Goal: Transaction & Acquisition: Book appointment/travel/reservation

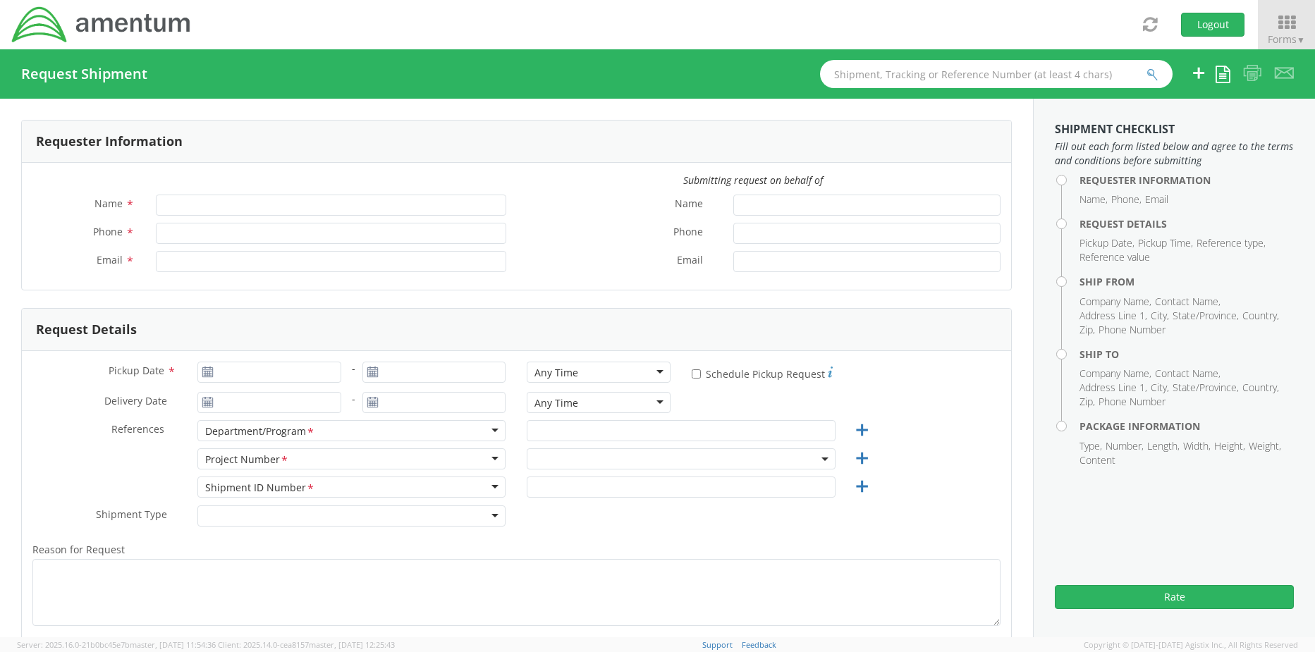
type input "[PERSON_NAME]"
type input "+1-817-647-5013"
type input "[PERSON_NAME][EMAIL_ADDRESS][PERSON_NAME][DOMAIN_NAME]"
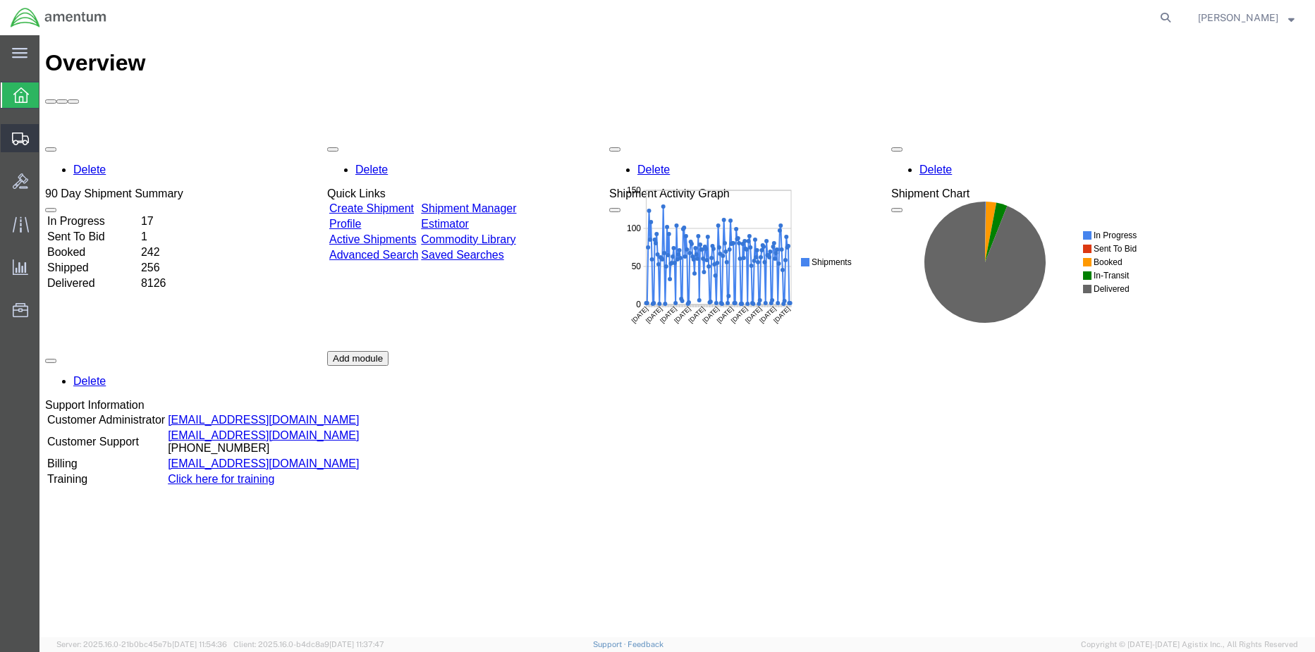
click at [0, 0] on span "Shipment Manager" at bounding box center [0, 0] width 0 height 0
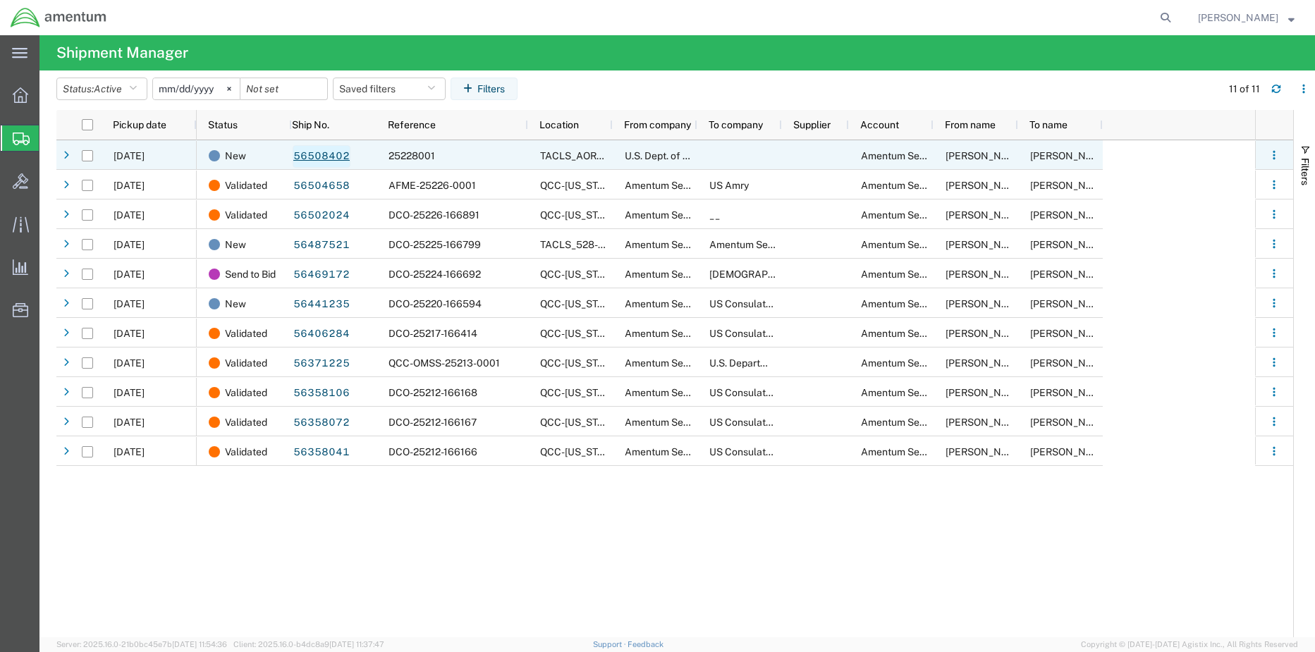
click at [325, 160] on link "56508402" at bounding box center [322, 156] width 58 height 23
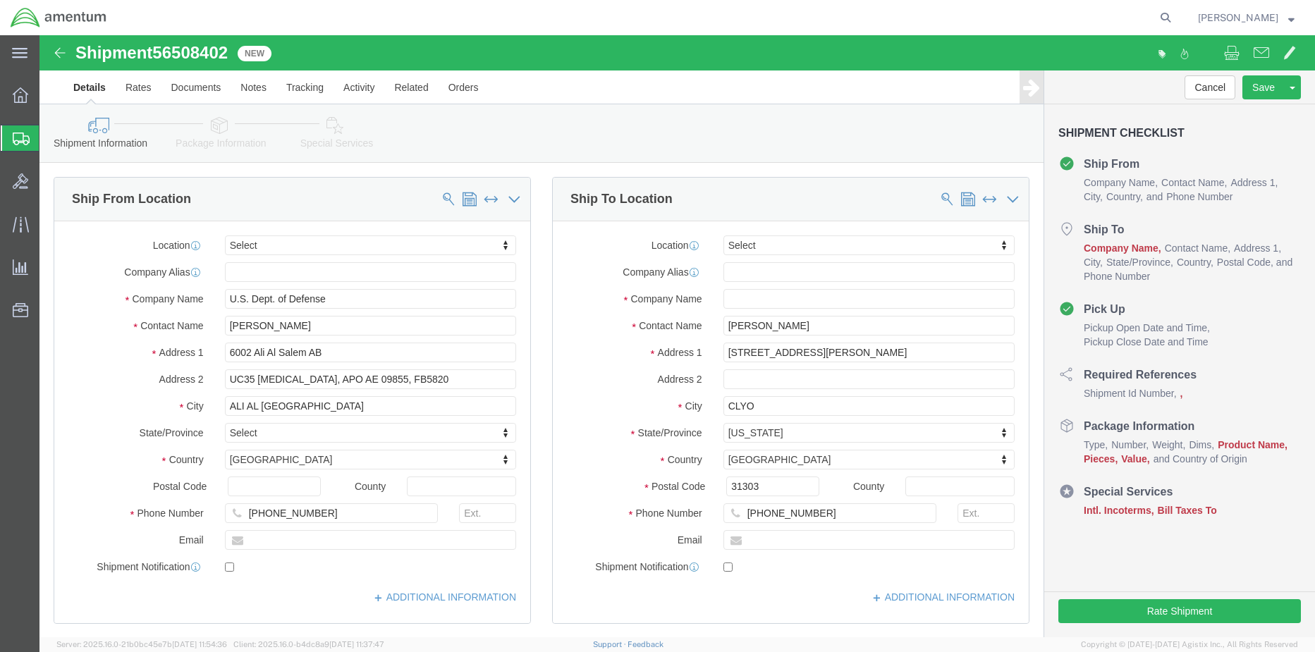
select select
click link "Package Information"
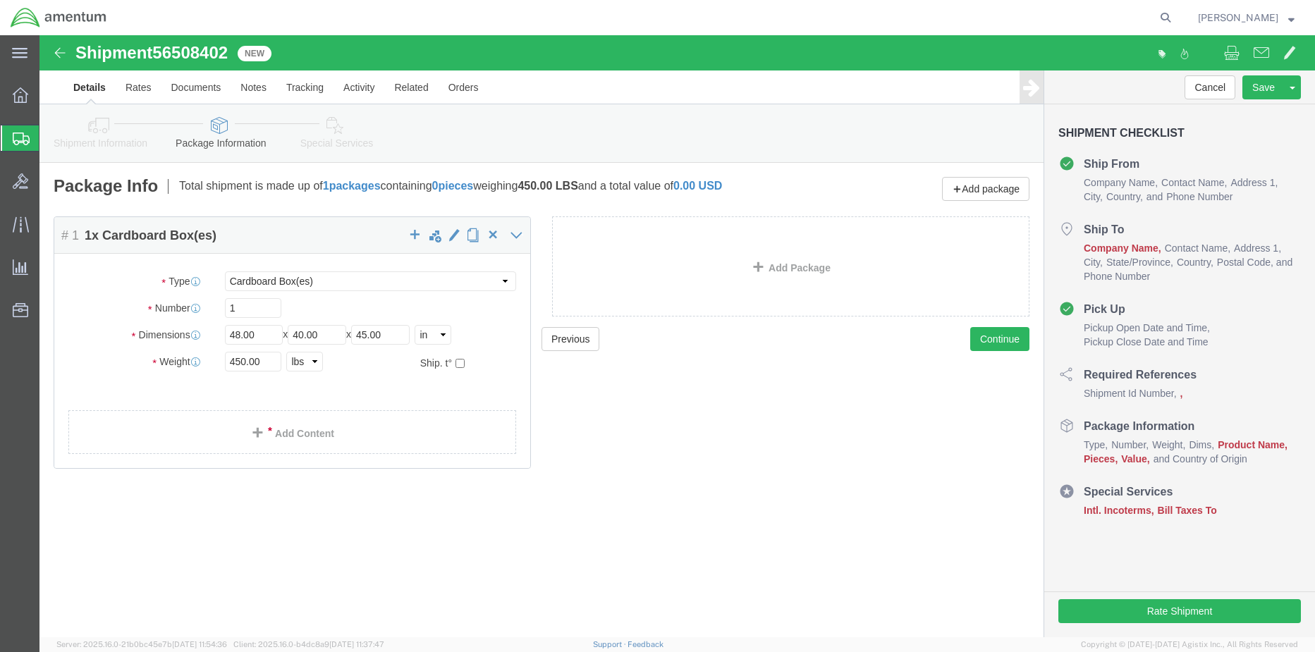
click link "Shipment Information"
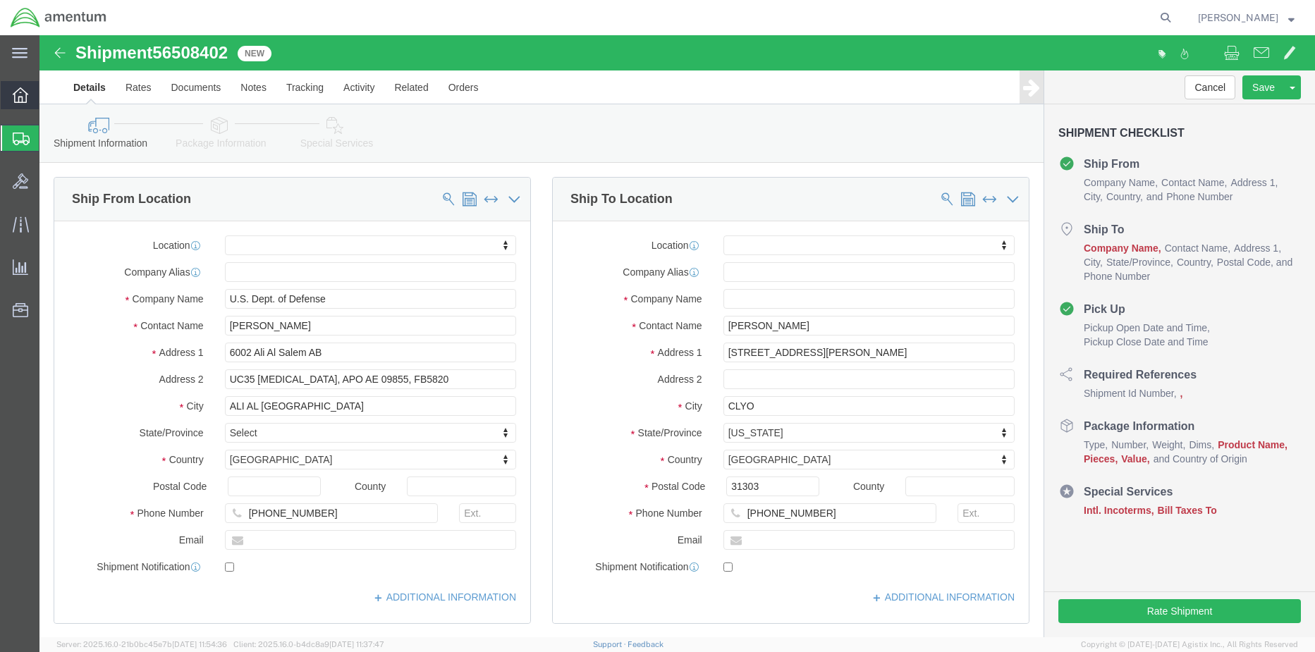
click at [5, 89] on div at bounding box center [20, 95] width 39 height 28
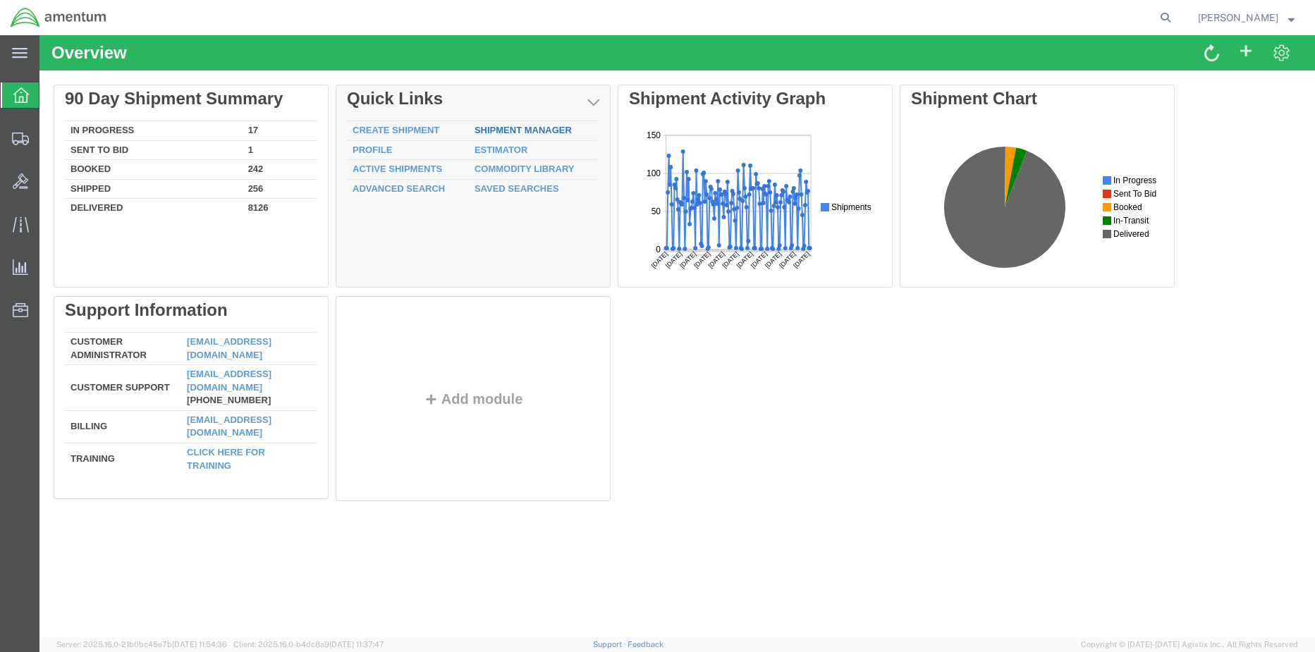
click at [515, 126] on link "Shipment Manager" at bounding box center [523, 130] width 97 height 11
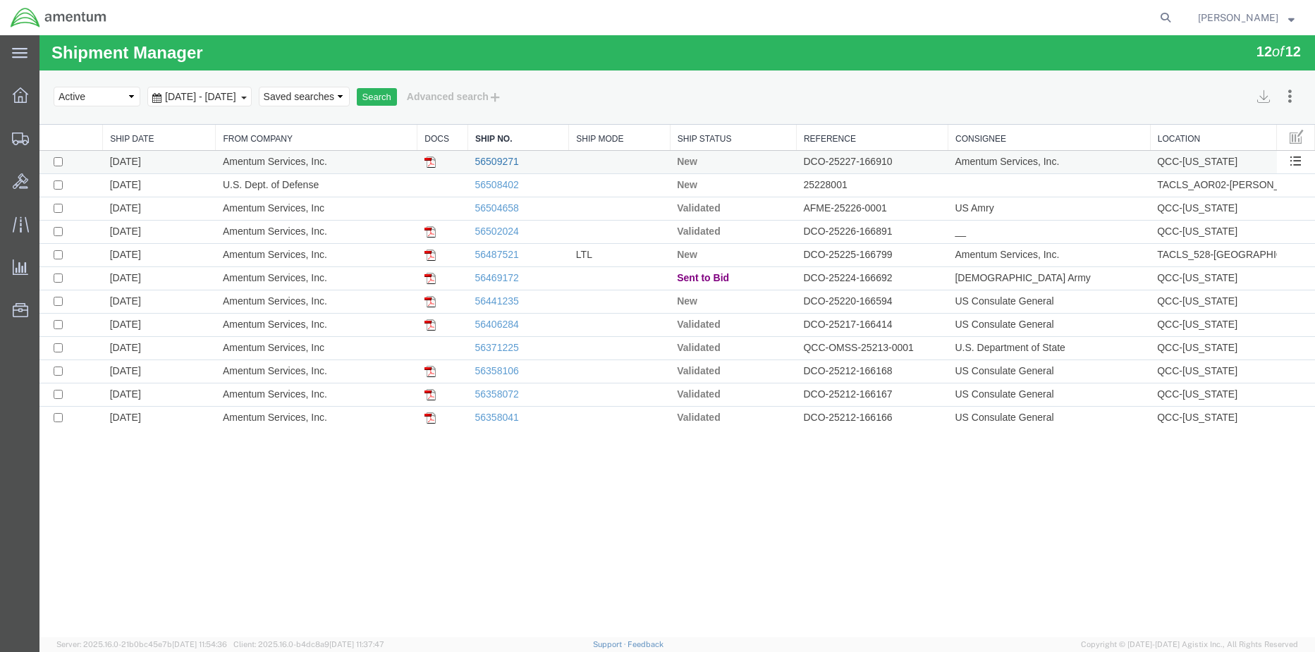
click at [499, 158] on link "56509271" at bounding box center [497, 161] width 44 height 11
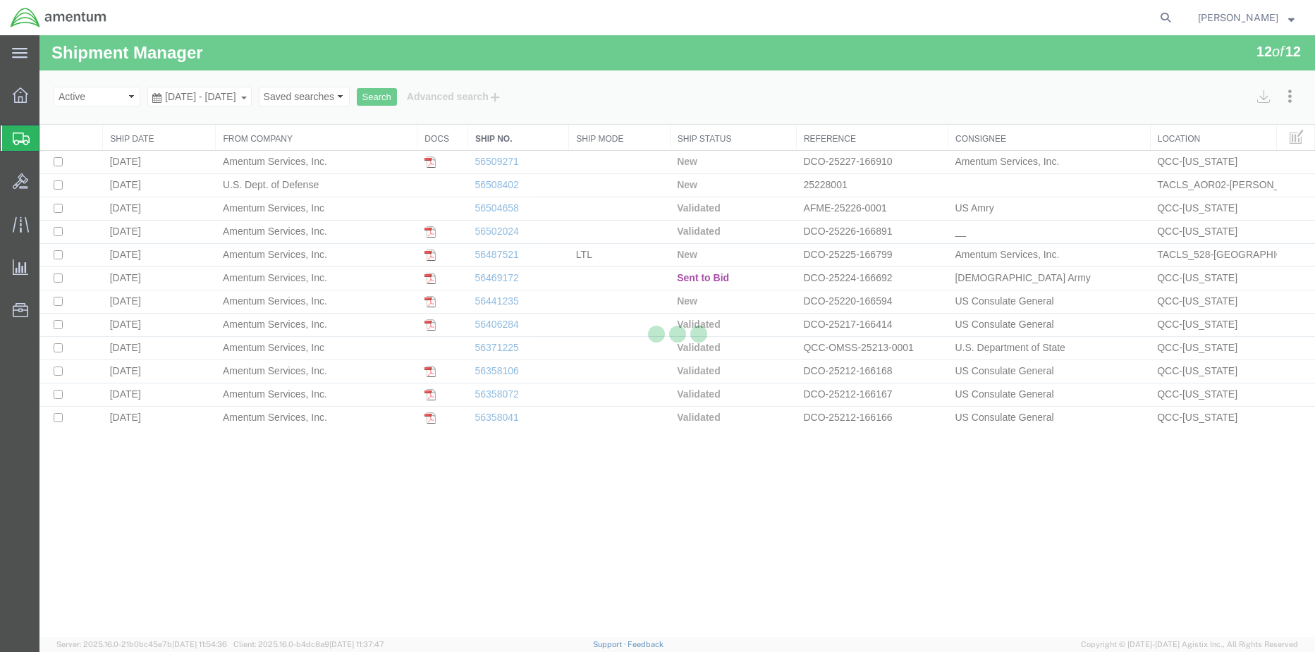
select select "42668"
select select "42735"
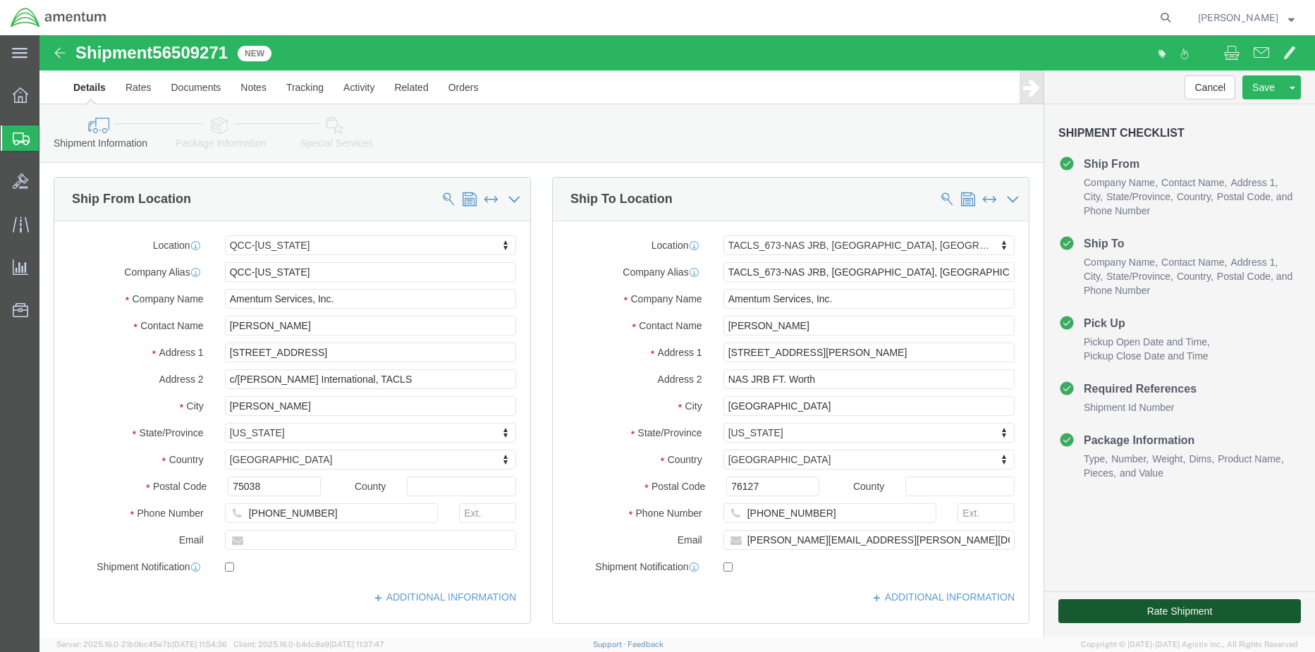
click button "Rate Shipment"
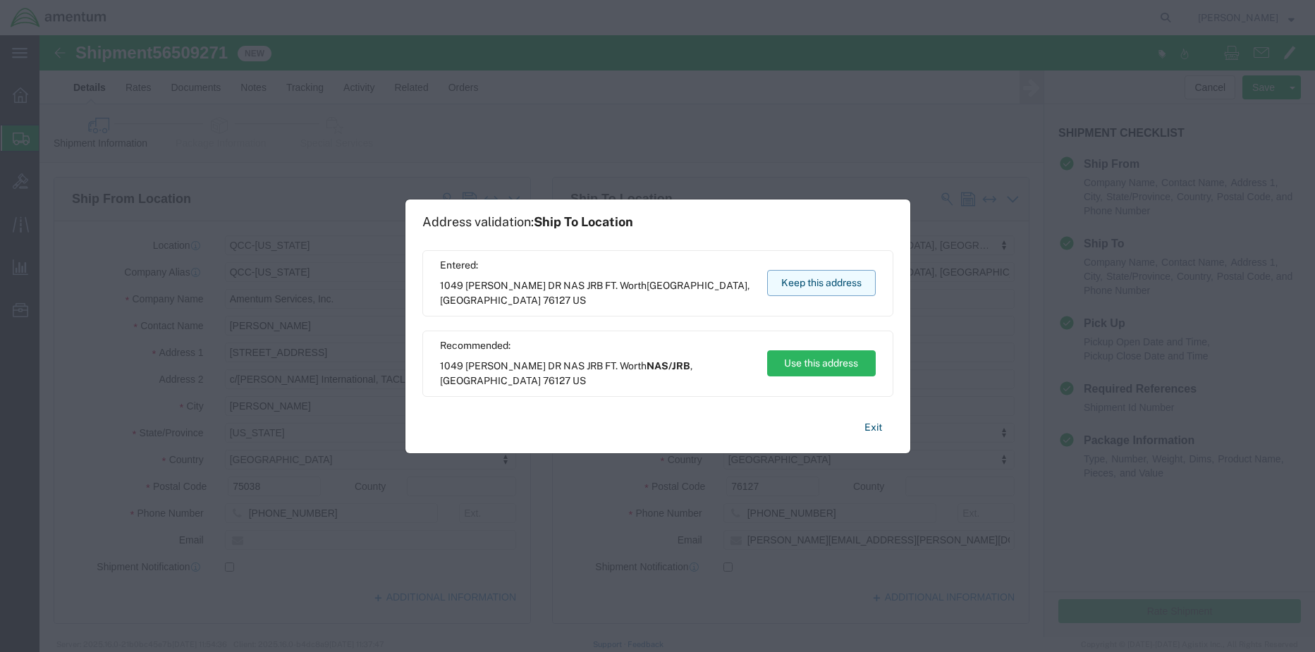
drag, startPoint x: 839, startPoint y: 288, endPoint x: 799, endPoint y: 252, distance: 53.5
click at [839, 288] on button "Keep this address" at bounding box center [821, 283] width 109 height 26
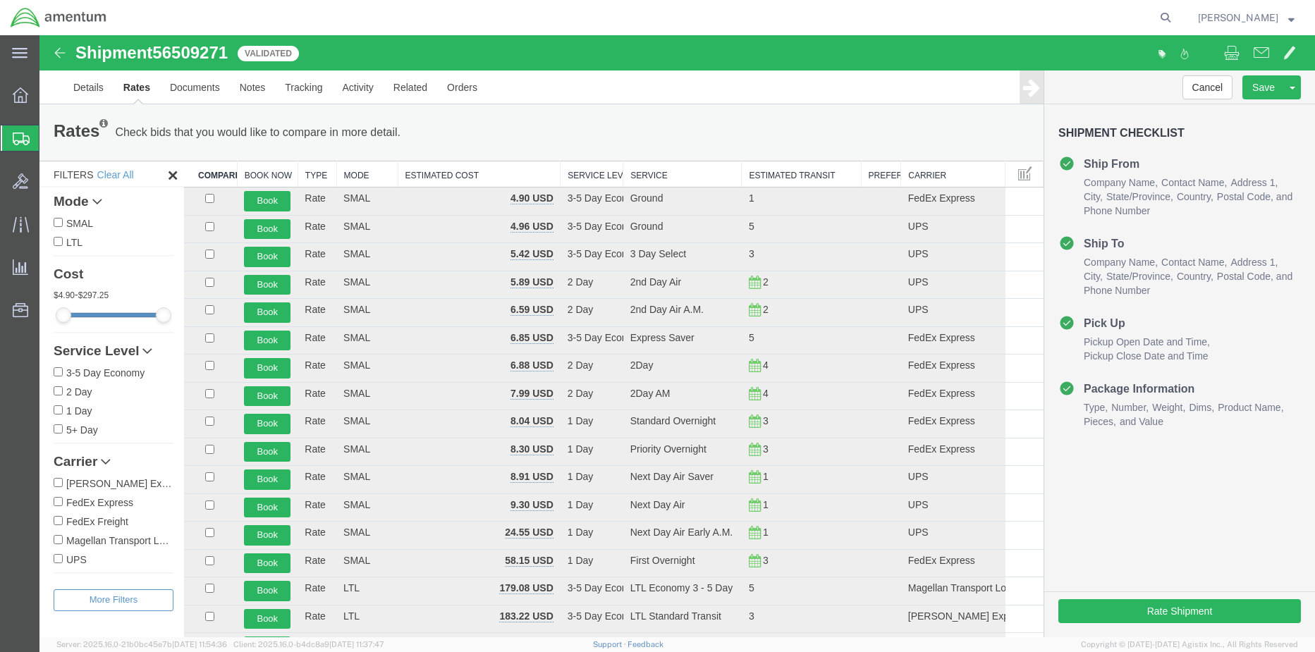
click at [59, 501] on input "FedEx Express" at bounding box center [58, 501] width 9 height 9
checkbox input "true"
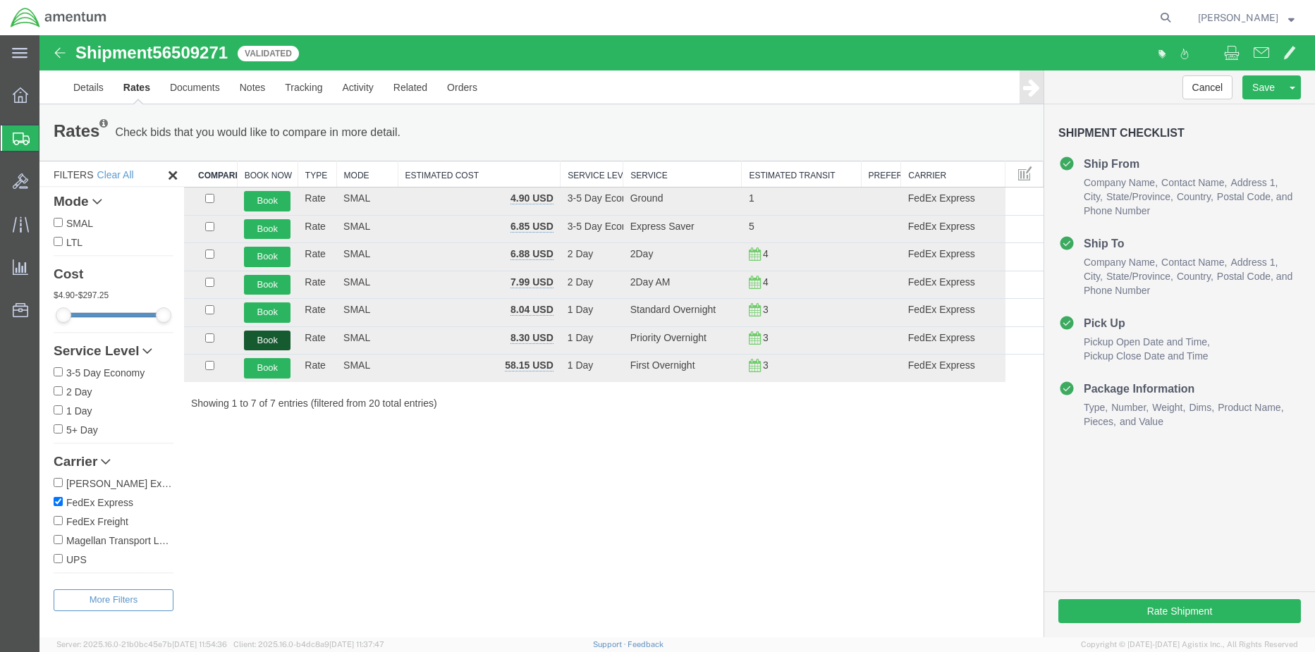
click at [261, 340] on button "Book" at bounding box center [267, 341] width 47 height 20
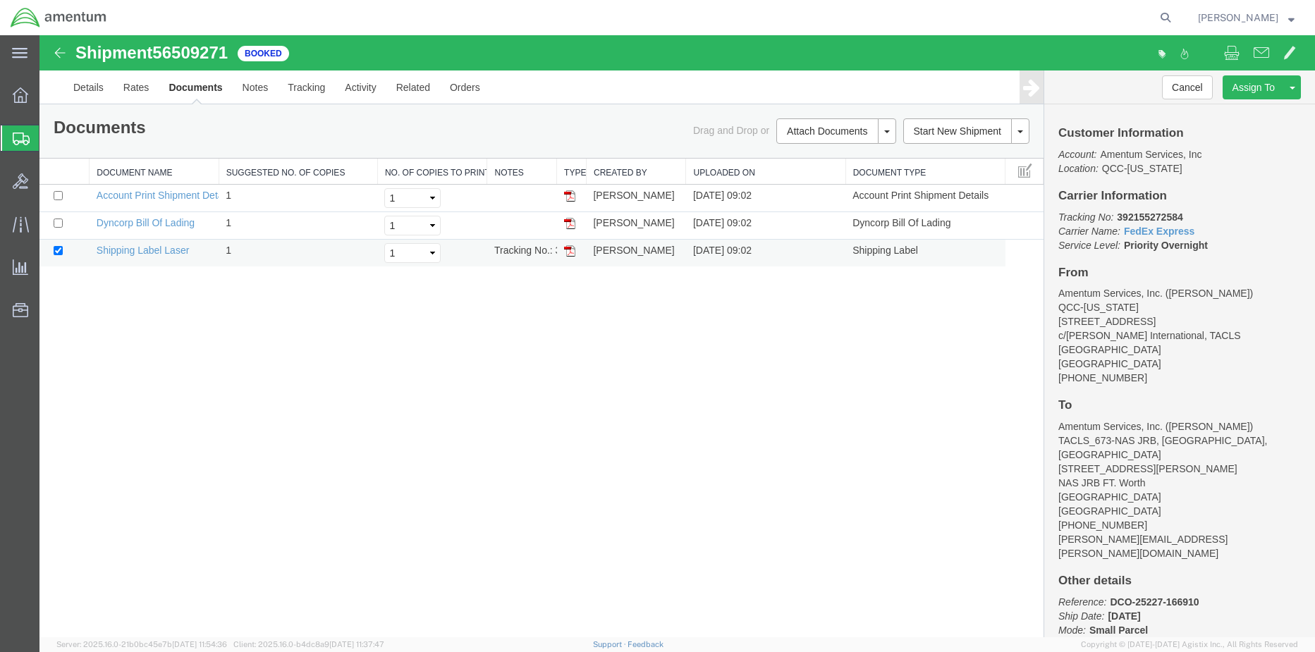
click at [568, 252] on img at bounding box center [569, 250] width 11 height 11
